Goal: Information Seeking & Learning: Learn about a topic

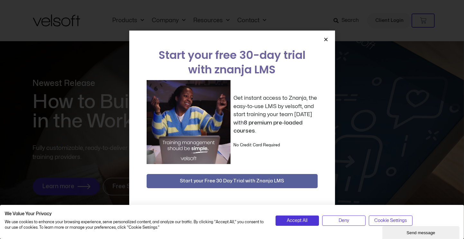
click at [325, 35] on div "Start your free 30-day trial with znanja LMS Get instant access to Znanja, the …" at bounding box center [232, 120] width 206 height 178
click at [296, 225] on button "Accept All" at bounding box center [297, 221] width 43 height 10
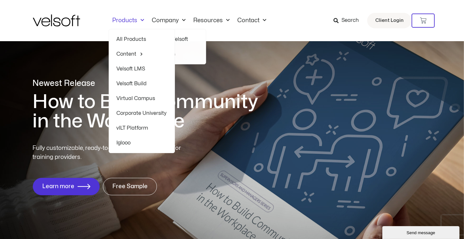
click at [124, 19] on link "Products" at bounding box center [129, 20] width 40 height 7
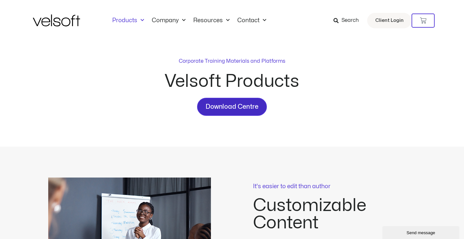
click at [228, 111] on span "Download Centre" at bounding box center [232, 107] width 53 height 10
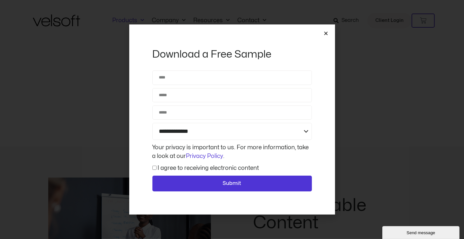
click at [328, 34] on icon "Close" at bounding box center [326, 33] width 5 height 5
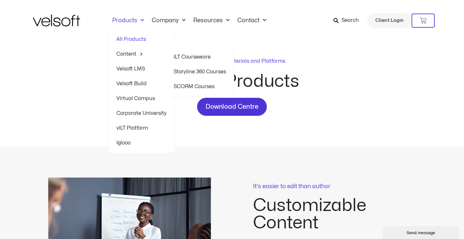
click at [183, 90] on link "SCORM Courses" at bounding box center [200, 86] width 52 height 15
